Goal: Find specific page/section: Find specific page/section

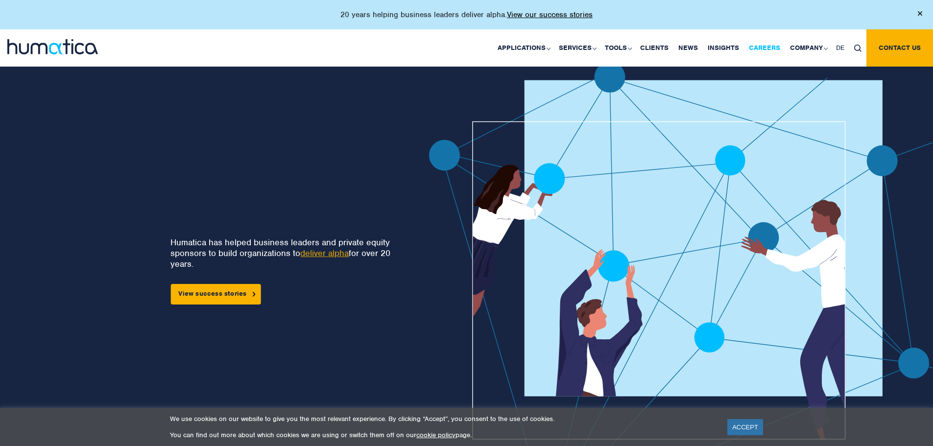
click at [761, 50] on link "Careers" at bounding box center [764, 47] width 41 height 37
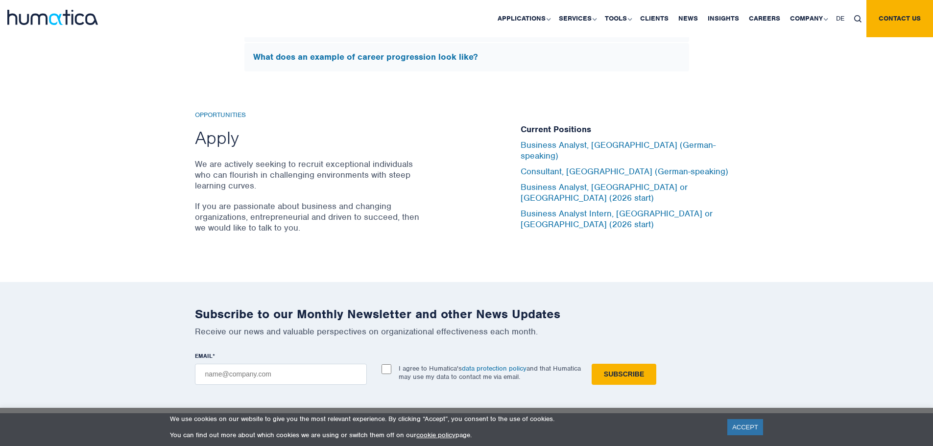
scroll to position [3196, 0]
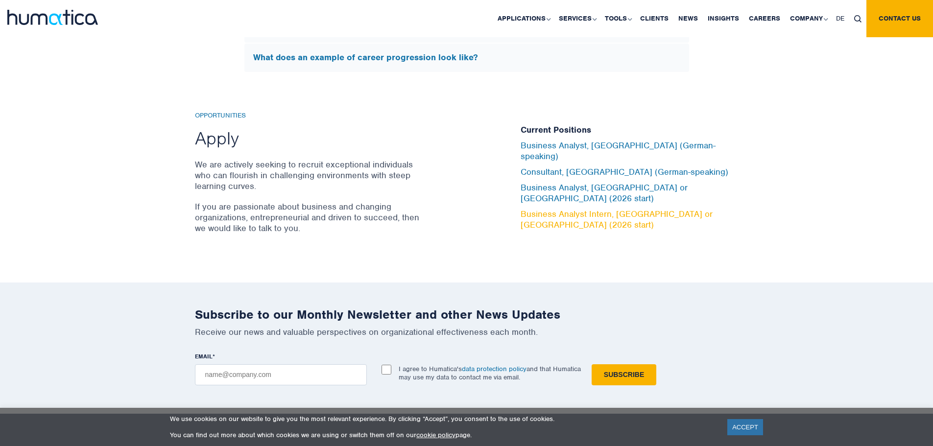
click at [573, 209] on link "Business Analyst Intern, [GEOGRAPHIC_DATA] or [GEOGRAPHIC_DATA] (2026 start)" at bounding box center [616, 220] width 192 height 22
